Goal: Task Accomplishment & Management: Use online tool/utility

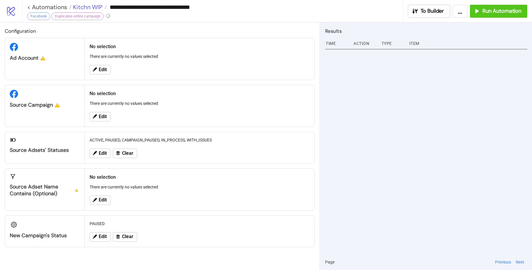
click at [98, 7] on span "Kitchn WIP" at bounding box center [86, 7] width 31 height 8
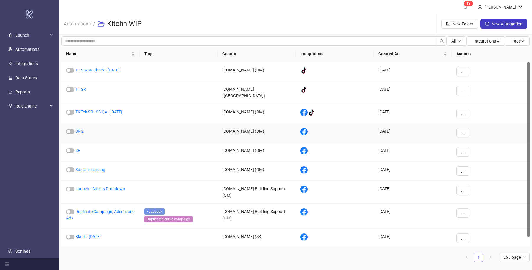
scroll to position [11, 0]
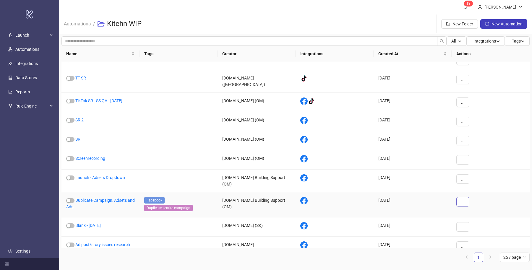
click at [462, 199] on span "..." at bounding box center [463, 201] width 4 height 5
click at [475, 243] on span "Duplicate" at bounding box center [475, 243] width 17 height 6
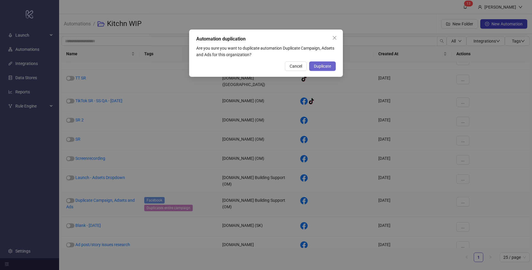
click at [322, 68] on span "Duplicate" at bounding box center [322, 66] width 17 height 5
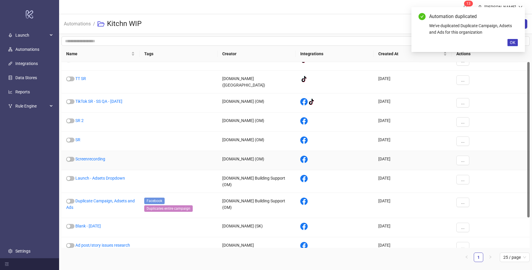
scroll to position [0, 0]
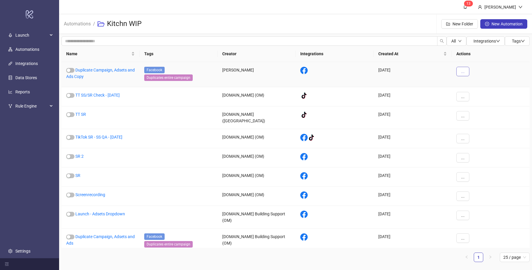
click at [464, 70] on button "..." at bounding box center [462, 71] width 13 height 9
click at [477, 112] on span "Move" at bounding box center [475, 111] width 17 height 6
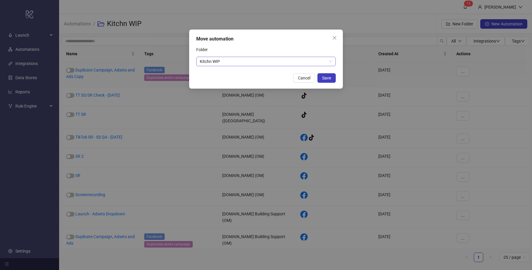
click at [240, 61] on span "Kitchn WIP" at bounding box center [266, 61] width 132 height 9
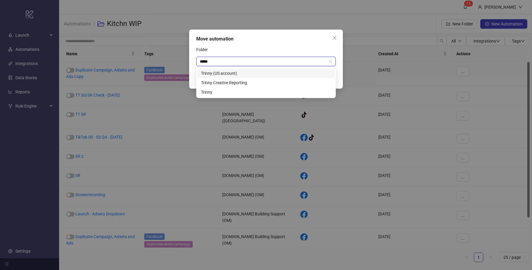
type input "******"
click at [233, 92] on div "Trinny" at bounding box center [266, 92] width 130 height 6
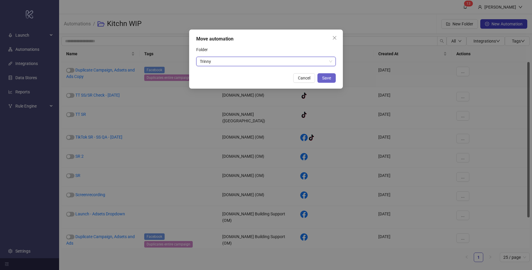
click at [332, 77] on button "Save" at bounding box center [326, 77] width 18 height 9
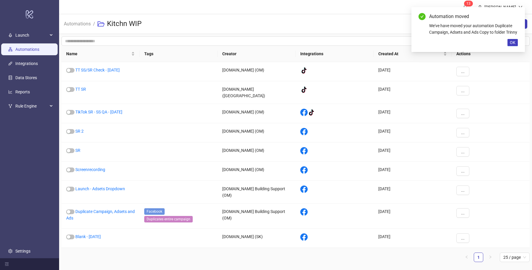
click at [39, 49] on link "Automations" at bounding box center [27, 49] width 24 height 5
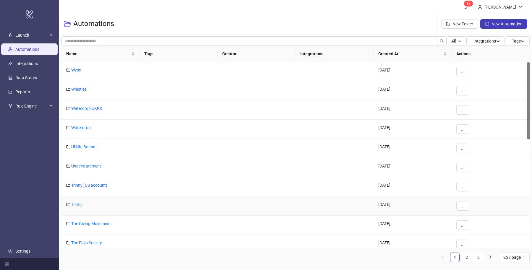
click at [78, 203] on link "Trinny" at bounding box center [76, 204] width 11 height 5
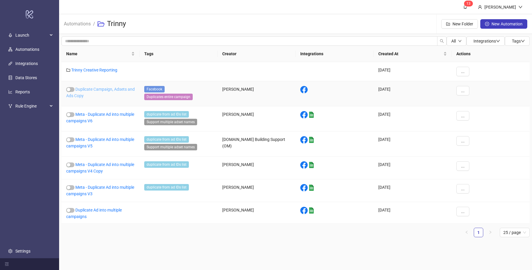
click at [110, 89] on link "Duplicate Campaign, Adsets and Ads Copy" at bounding box center [100, 92] width 69 height 11
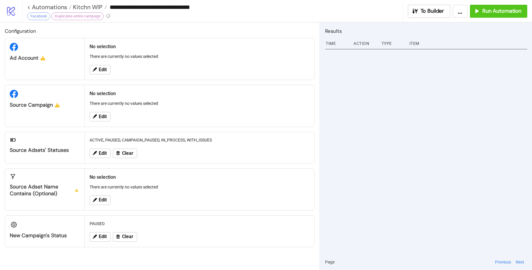
type input "**********"
click at [95, 68] on icon at bounding box center [95, 69] width 4 height 4
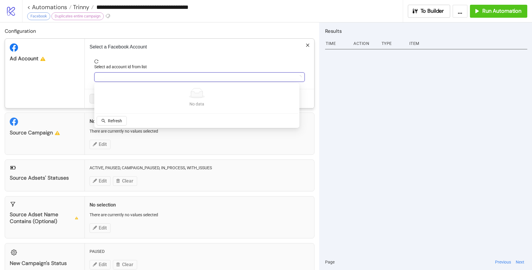
click at [160, 78] on input "Select ad account id from list" at bounding box center [197, 77] width 198 height 9
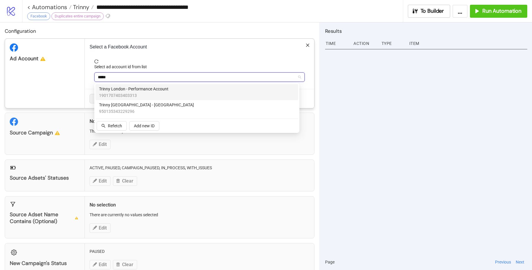
type input "******"
click at [165, 87] on span "Trinny London - Performance Account" at bounding box center [133, 89] width 69 height 6
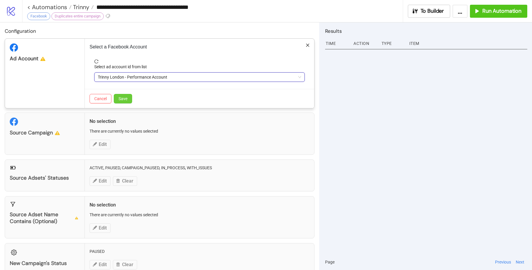
click at [128, 98] on button "Save" at bounding box center [123, 98] width 18 height 9
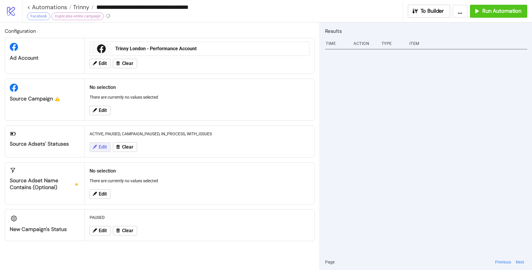
click at [103, 142] on button "Edit" at bounding box center [100, 146] width 21 height 9
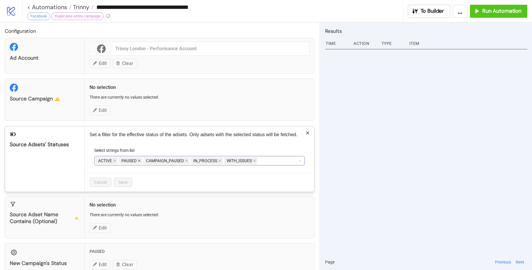
click at [139, 159] on icon "close" at bounding box center [139, 160] width 3 height 3
click at [161, 157] on span at bounding box center [161, 160] width 3 height 6
click at [145, 158] on span "IN_PROCESS" at bounding box center [135, 160] width 32 height 7
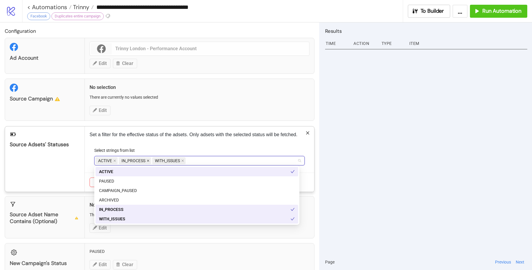
click at [148, 159] on icon "close" at bounding box center [148, 160] width 3 height 3
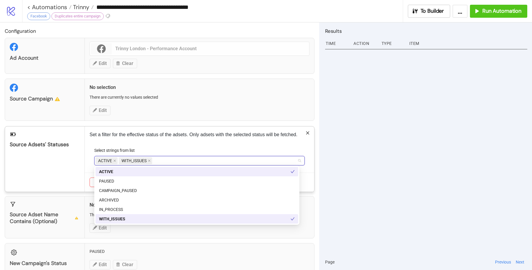
click at [148, 159] on icon "close" at bounding box center [149, 160] width 3 height 3
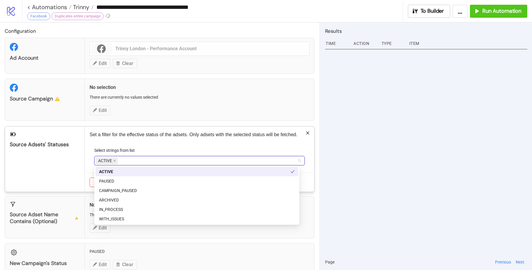
click at [127, 147] on label "Select strings from list" at bounding box center [116, 150] width 44 height 6
click at [120, 157] on input "Select strings from list" at bounding box center [119, 160] width 1 height 7
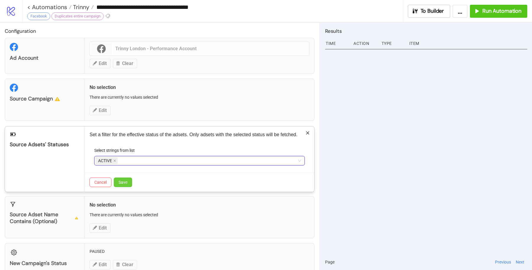
click at [120, 181] on span "Save" at bounding box center [122, 182] width 9 height 5
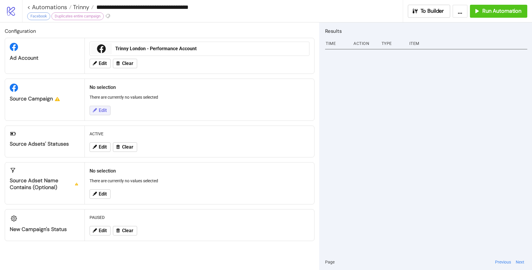
click at [103, 110] on span "Edit" at bounding box center [103, 110] width 8 height 5
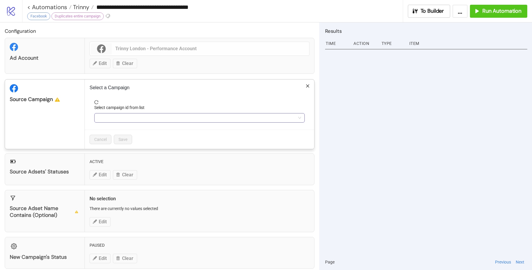
click at [152, 117] on input "Select campaign id from list" at bounding box center [197, 117] width 198 height 9
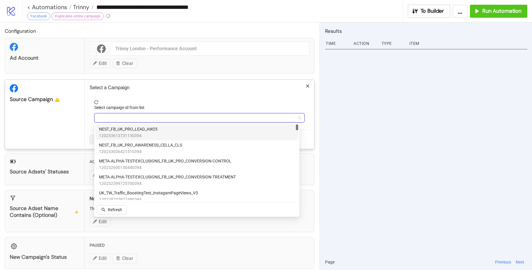
paste input "**********"
type input "**********"
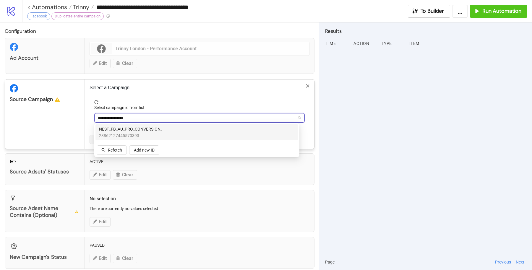
click at [140, 131] on span "NEST_FB_AU_PRO_CONVERSION_" at bounding box center [130, 129] width 63 height 6
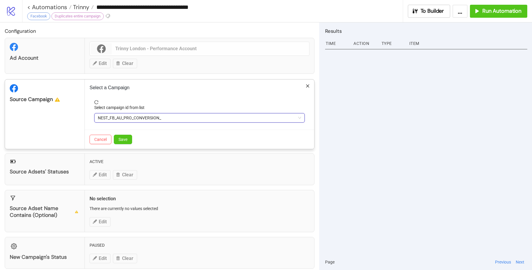
click at [147, 98] on div "Select a Campaign Select campaign id from list NEST_FB_AU_PRO_CONVERSION_ NEST_…" at bounding box center [199, 113] width 229 height 69
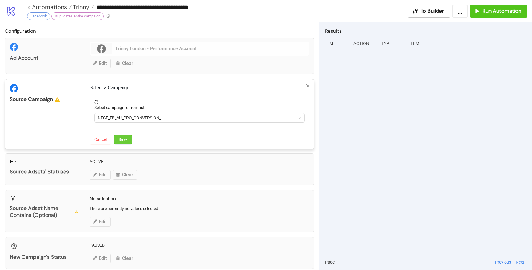
click at [118, 137] on button "Save" at bounding box center [123, 139] width 18 height 9
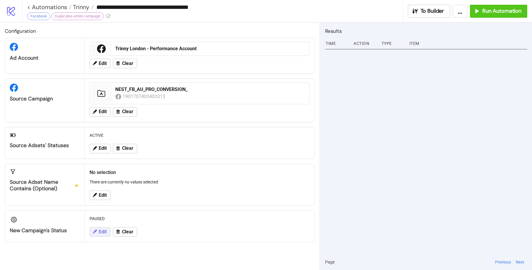
click at [97, 230] on button "Edit" at bounding box center [100, 231] width 21 height 9
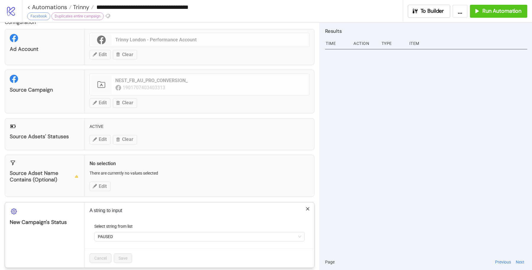
scroll to position [14, 0]
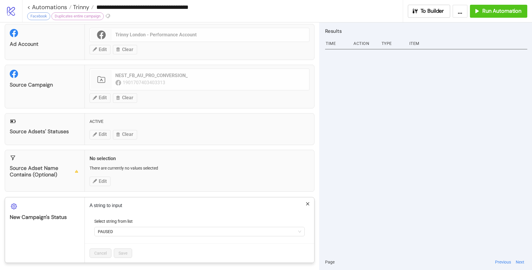
click at [306, 202] on icon "close" at bounding box center [307, 203] width 3 height 3
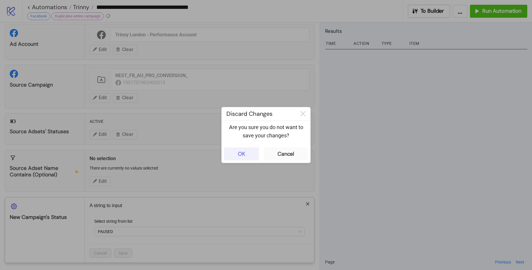
click at [248, 158] on button "OK" at bounding box center [241, 153] width 35 height 13
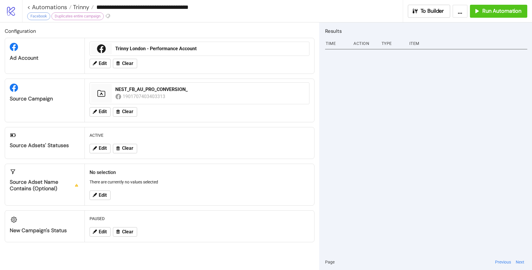
scroll to position [0, 0]
click at [99, 194] on span "Edit" at bounding box center [103, 195] width 8 height 5
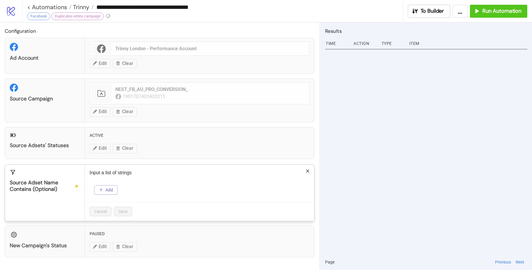
click at [101, 186] on button "Add" at bounding box center [105, 189] width 23 height 9
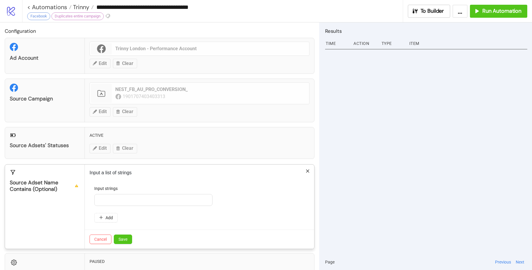
click at [129, 192] on div "Input strings" at bounding box center [199, 189] width 210 height 9
click at [131, 198] on input "text" at bounding box center [153, 200] width 118 height 12
type input "*****"
click at [126, 235] on button "Save" at bounding box center [123, 239] width 18 height 9
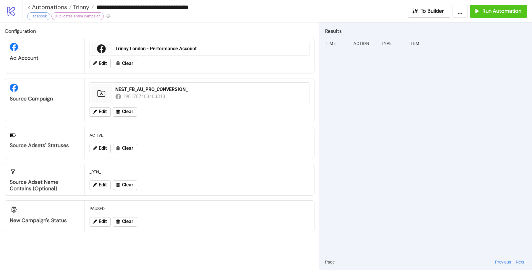
click at [461, 11] on button "..." at bounding box center [459, 11] width 15 height 13
click at [96, 220] on icon at bounding box center [94, 221] width 5 height 5
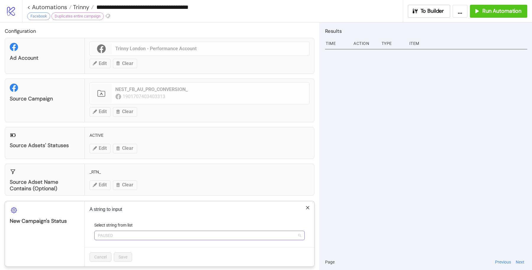
click at [121, 234] on span "PAUSED" at bounding box center [199, 235] width 203 height 9
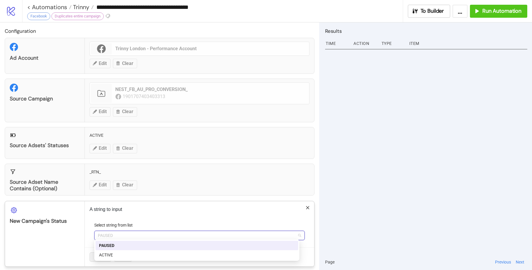
click at [131, 212] on div "A string to input Select string from list PAUSED Cancel Save" at bounding box center [199, 233] width 229 height 65
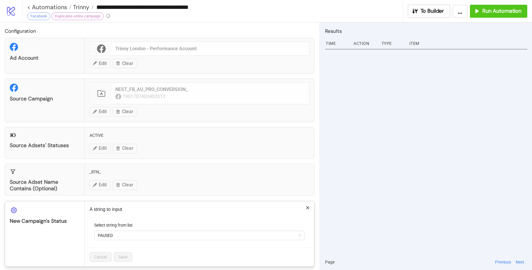
click at [300, 206] on p "A string to input" at bounding box center [200, 209] width 220 height 7
click at [305, 206] on icon "close" at bounding box center [307, 208] width 4 height 4
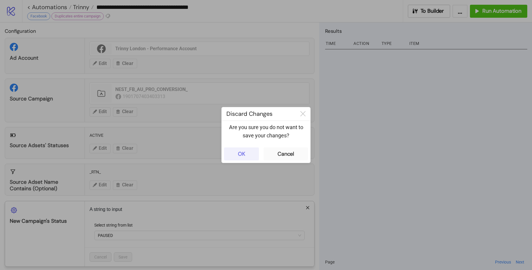
click at [245, 153] on button "OK" at bounding box center [241, 153] width 35 height 13
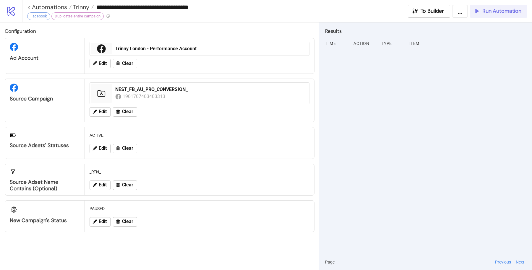
click at [498, 7] on button "Run Automation" at bounding box center [498, 11] width 57 height 13
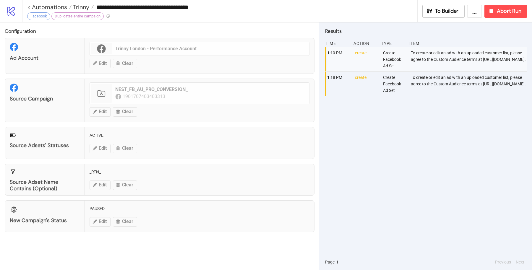
click at [511, 145] on div "1:19 PM create Create Facebook Ad Set To create or edit an ad with an uploaded …" at bounding box center [426, 150] width 202 height 207
click at [496, 15] on button "Abort Run" at bounding box center [505, 11] width 43 height 13
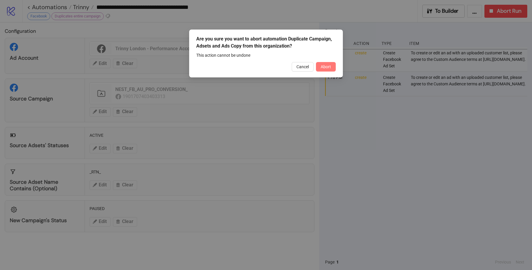
click at [329, 66] on span "Abort" at bounding box center [326, 66] width 10 height 5
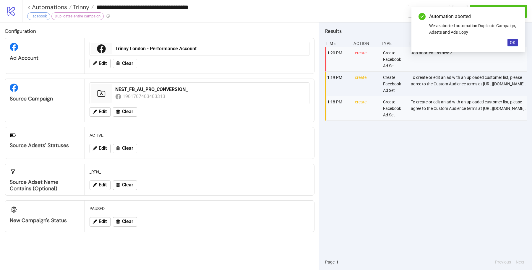
click at [447, 89] on div "To create or edit an ad with an uploaded customer list, please agree to the Cus…" at bounding box center [469, 84] width 118 height 24
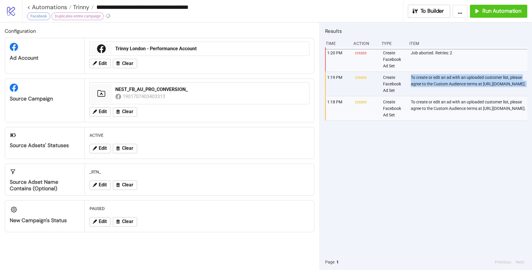
click at [445, 92] on div "To create or edit an ad with an uploaded customer list, please agree to the Cus…" at bounding box center [469, 84] width 118 height 24
drag, startPoint x: 400, startPoint y: 90, endPoint x: 445, endPoint y: 95, distance: 45.4
click at [445, 95] on div "To create or edit an ad with an uploaded customer list, please agree to the Cus…" at bounding box center [469, 84] width 118 height 24
click at [213, 28] on h2 "Configuration" at bounding box center [160, 31] width 310 height 8
